Goal: Register for event/course

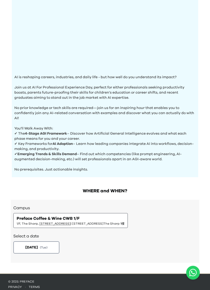
scroll to position [104, 0]
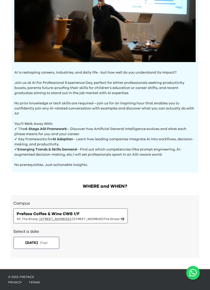
click at [57, 240] on button "[DATE] ( Tue )" at bounding box center [36, 243] width 46 height 12
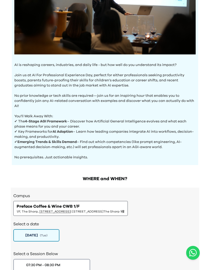
scroll to position [105, 0]
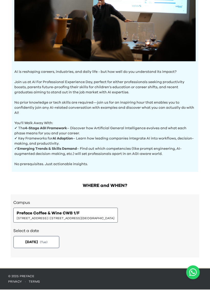
scroll to position [104, 0]
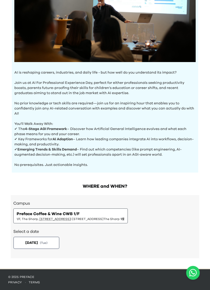
click at [59, 243] on button "[DATE] ( Tue )" at bounding box center [36, 243] width 46 height 12
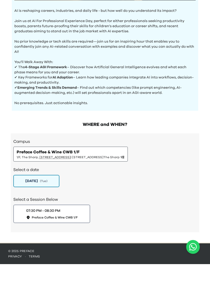
scroll to position [140, 0]
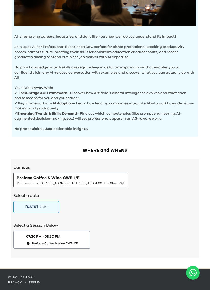
click at [79, 241] on button "07:30 PM - 08:30 PM Preface Coffee & Wine CWB 1/F" at bounding box center [51, 240] width 77 height 18
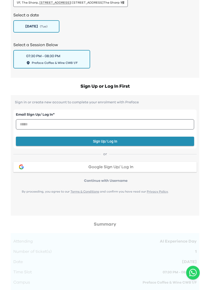
scroll to position [321, 0]
click at [150, 169] on div "Google Sign Up/ Log In" at bounding box center [111, 167] width 164 height 4
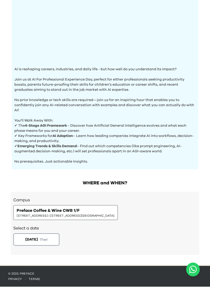
scroll to position [105, 0]
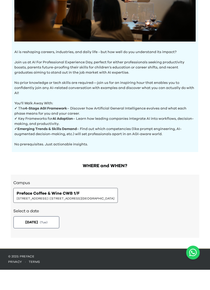
click at [59, 237] on button "[DATE] ( Tue )" at bounding box center [36, 243] width 46 height 12
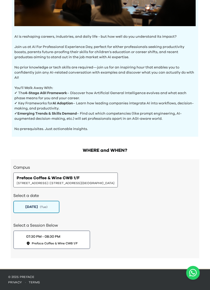
click at [82, 246] on button "07:30 PM - 08:30 PM Preface Coffee & Wine CWB 1/F" at bounding box center [51, 240] width 77 height 18
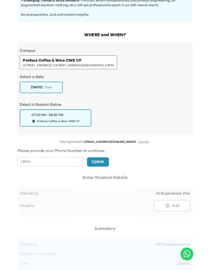
scroll to position [254, 0]
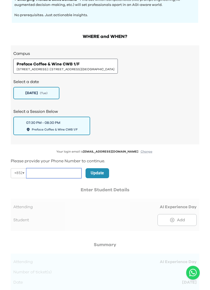
click at [70, 177] on input "tel" at bounding box center [53, 174] width 55 height 10
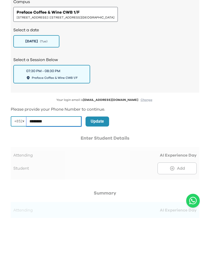
type input "********"
click at [109, 169] on button "Update" at bounding box center [98, 174] width 24 height 10
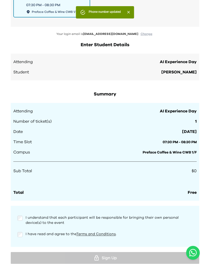
scroll to position [374, 0]
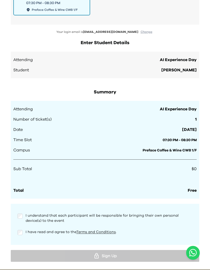
click at [23, 232] on div "I have read and agree to the Terms and Conditions ." at bounding box center [105, 232] width 176 height 6
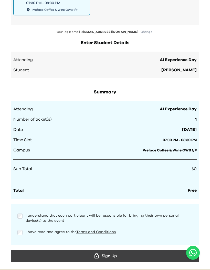
click at [138, 258] on div "Sign Up" at bounding box center [105, 256] width 181 height 8
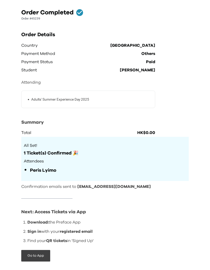
scroll to position [38, 0]
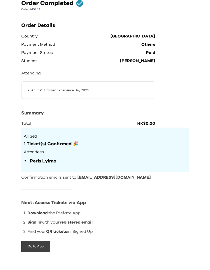
click at [43, 242] on button "Go to App" at bounding box center [35, 247] width 29 height 12
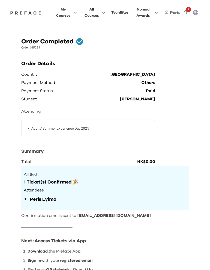
click at [99, 18] on span "All Courses" at bounding box center [92, 12] width 14 height 12
click at [67, 11] on span "My Courses" at bounding box center [63, 12] width 14 height 12
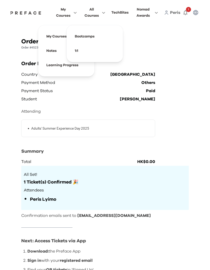
click at [195, 98] on div "Order Completed Order #45239 Order Details Country Hong Kong Payment Method Oth…" at bounding box center [105, 168] width 193 height 274
